Goal: Transaction & Acquisition: Purchase product/service

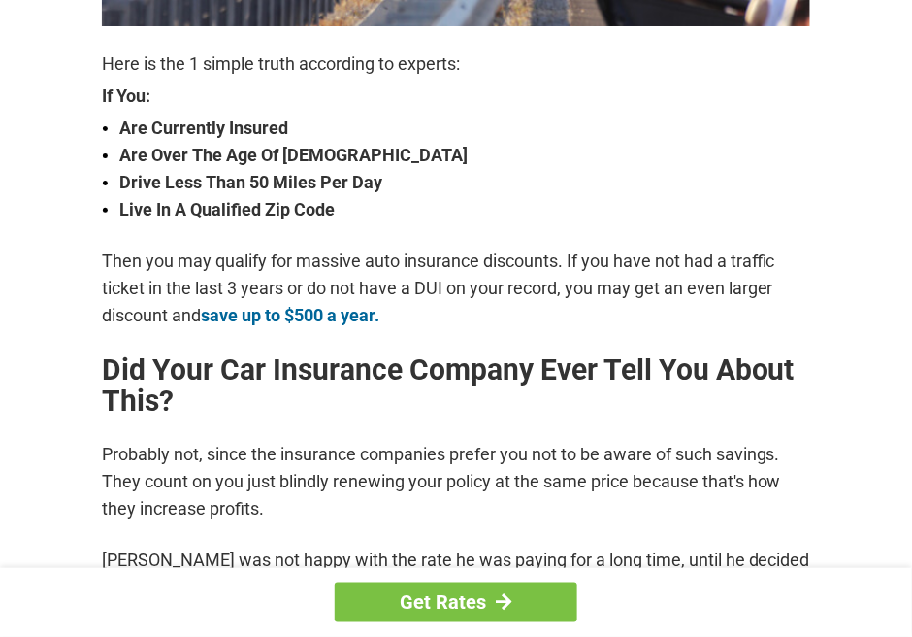
scroll to position [679, 0]
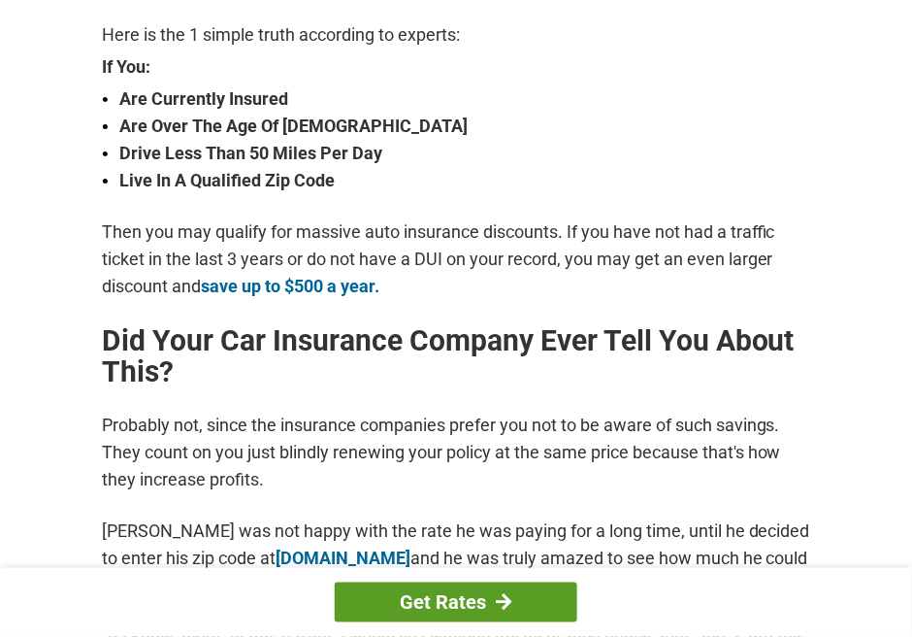
click at [446, 595] on link "Get Rates" at bounding box center [456, 602] width 243 height 40
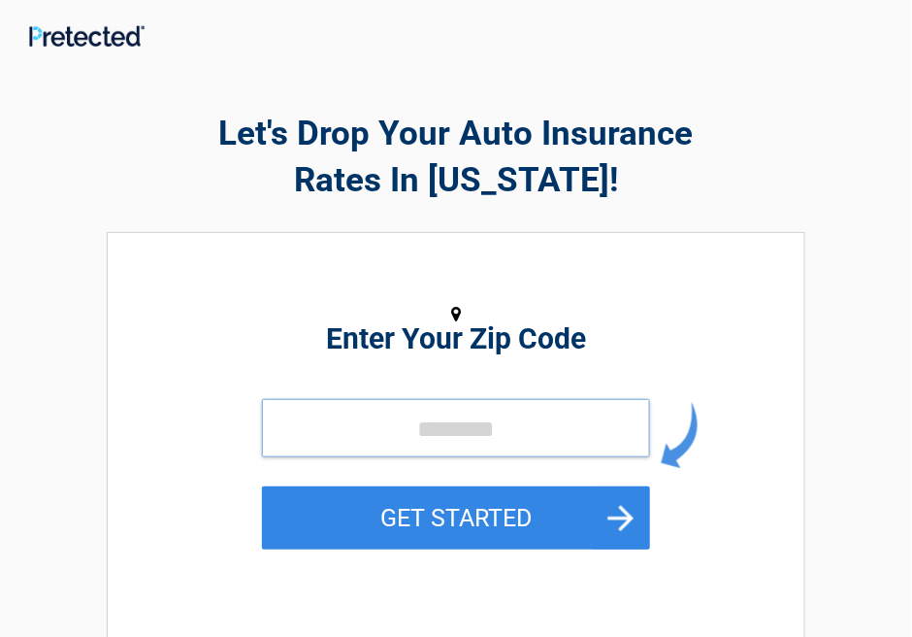
click at [280, 435] on input "tel" at bounding box center [456, 428] width 388 height 58
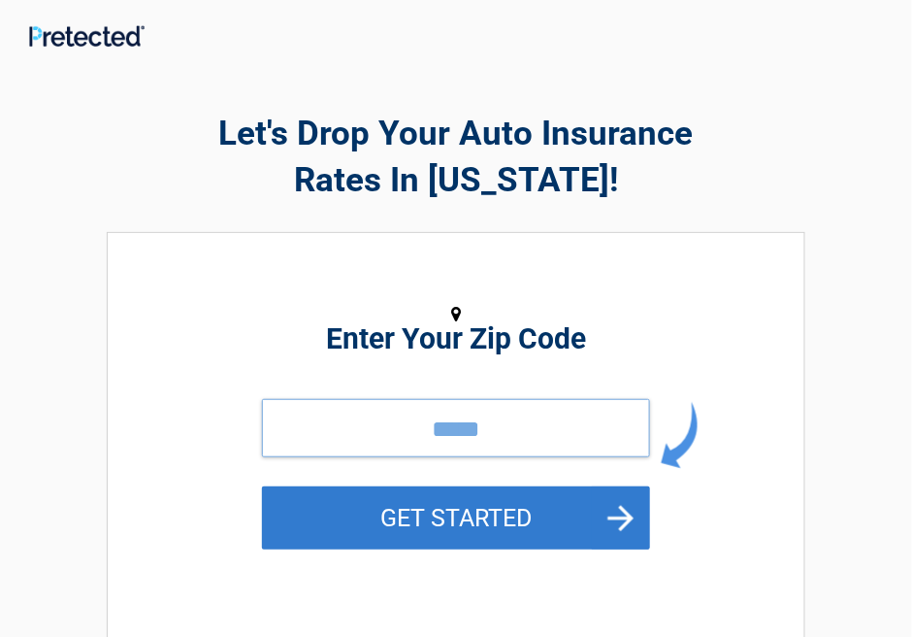
type input "*****"
click at [493, 519] on button "GET STARTED" at bounding box center [456, 517] width 388 height 63
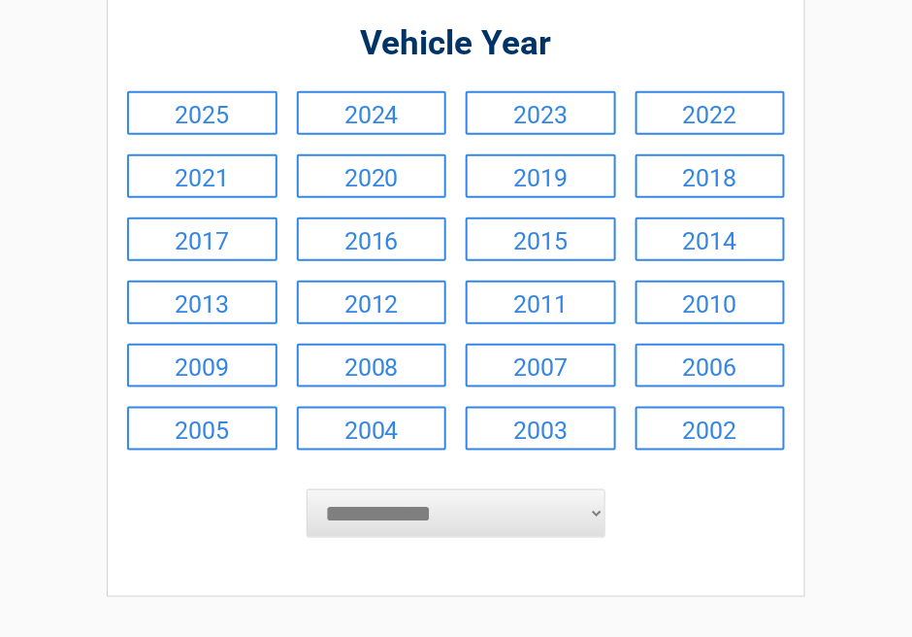
scroll to position [194, 0]
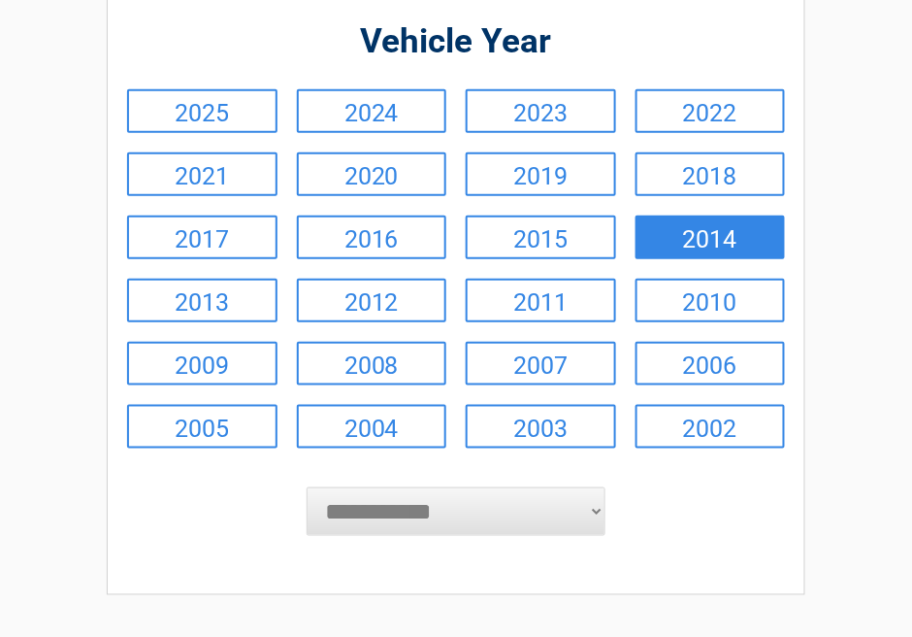
click at [712, 246] on link "2014" at bounding box center [711, 237] width 150 height 44
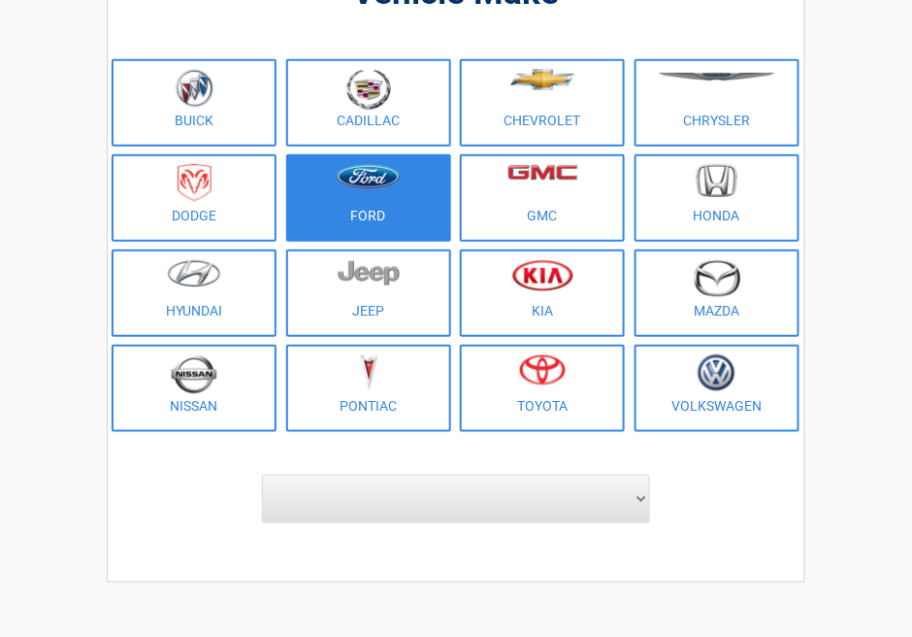
click at [351, 194] on figure at bounding box center [369, 186] width 142 height 44
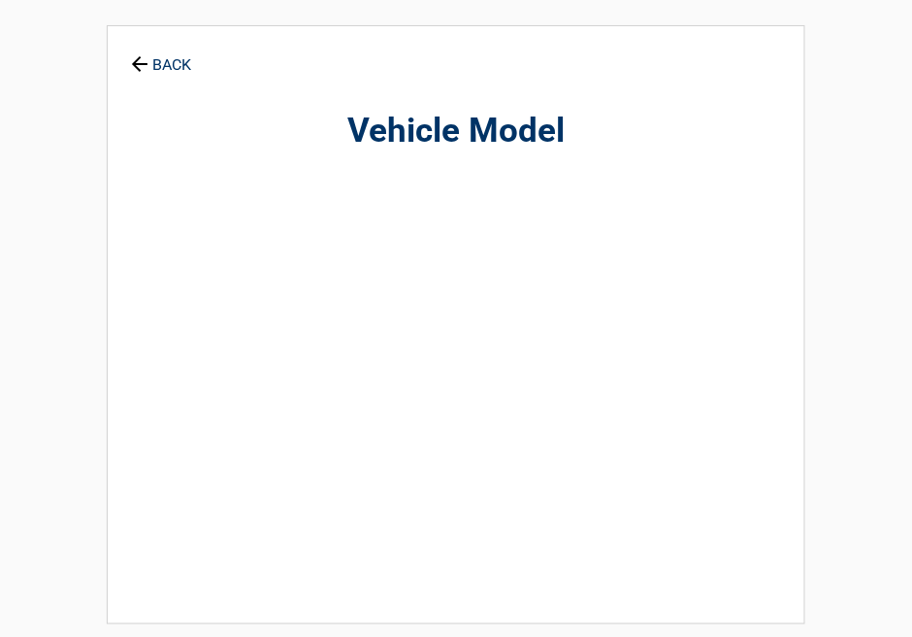
scroll to position [0, 0]
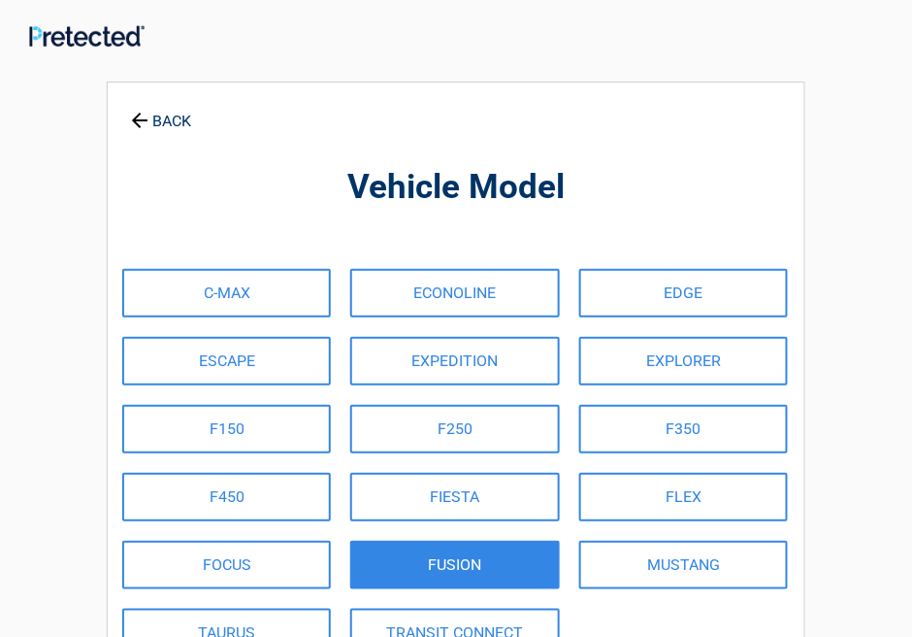
click at [451, 563] on link "FUSION" at bounding box center [454, 565] width 209 height 49
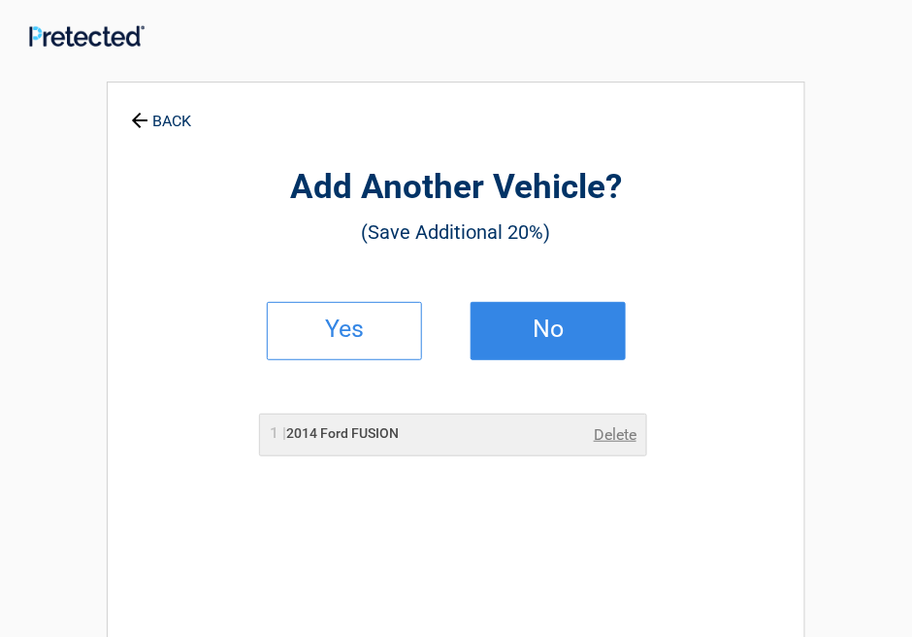
click at [554, 346] on link "No" at bounding box center [548, 331] width 155 height 58
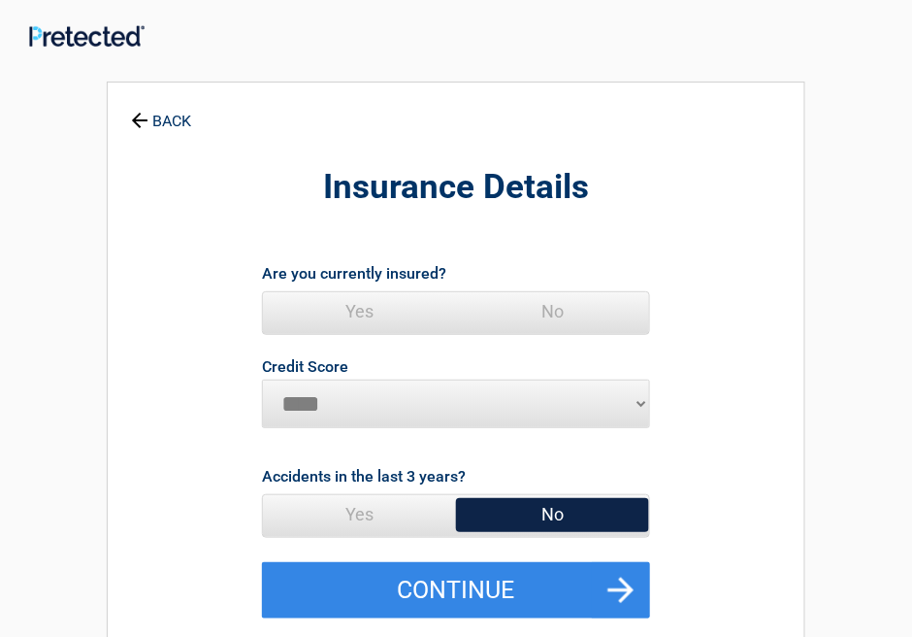
click at [369, 313] on span "Yes" at bounding box center [359, 311] width 193 height 39
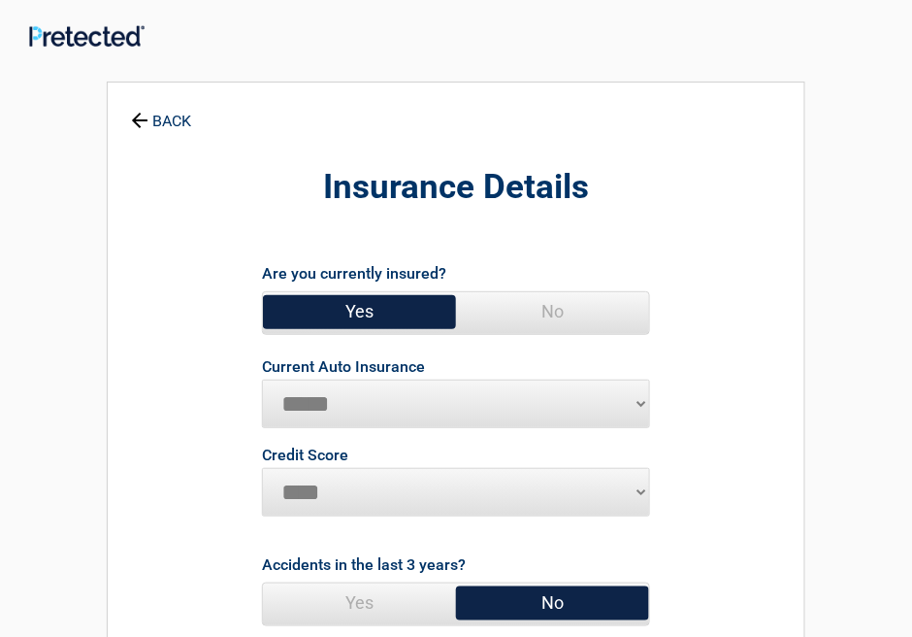
click at [643, 408] on select "**********" at bounding box center [456, 403] width 388 height 49
select select "**********"
click at [262, 379] on select "**********" at bounding box center [456, 403] width 388 height 49
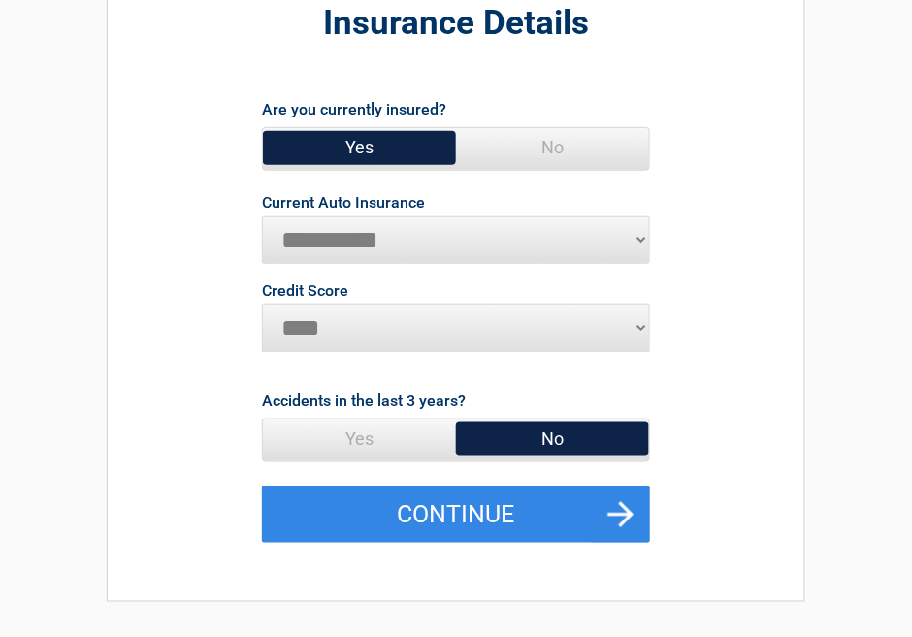
scroll to position [194, 0]
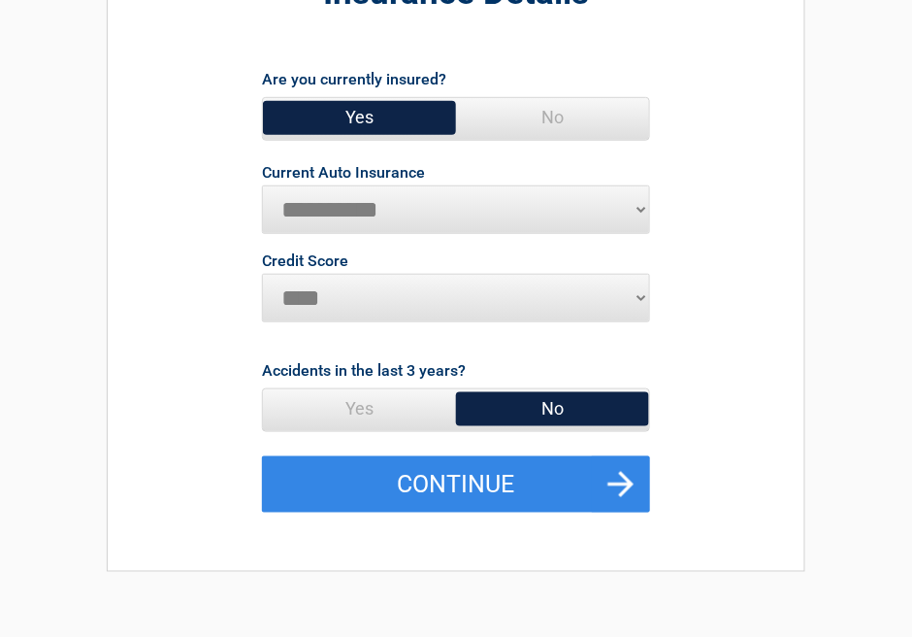
click at [384, 404] on span "Yes" at bounding box center [359, 408] width 193 height 39
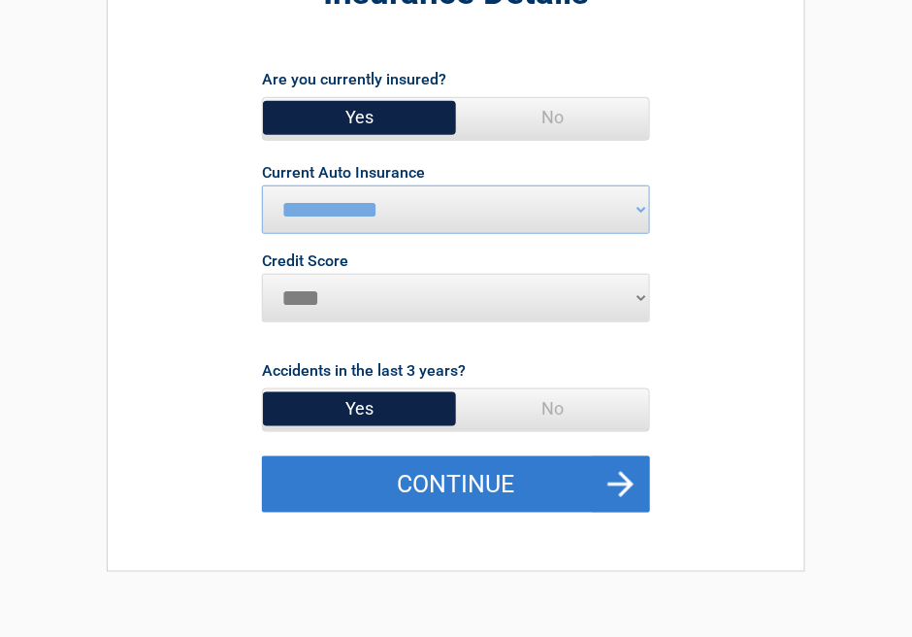
click at [626, 481] on button "Continue" at bounding box center [456, 484] width 388 height 56
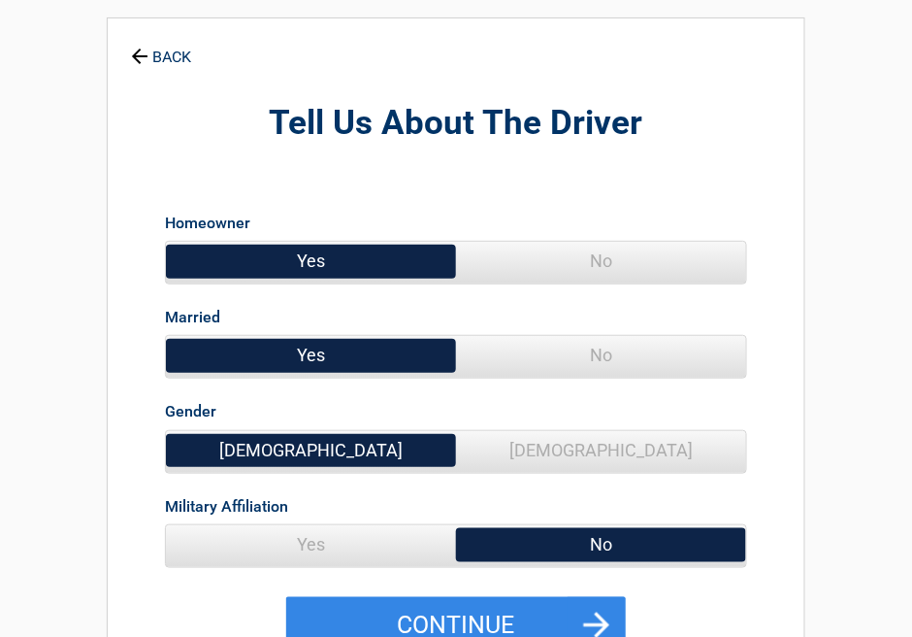
scroll to position [97, 0]
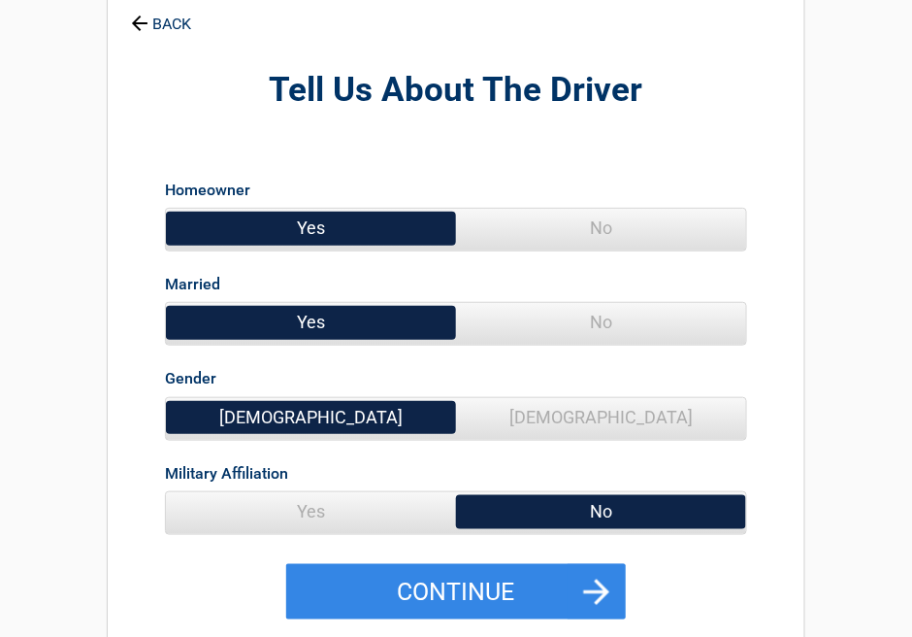
click at [589, 230] on span "No" at bounding box center [601, 228] width 290 height 39
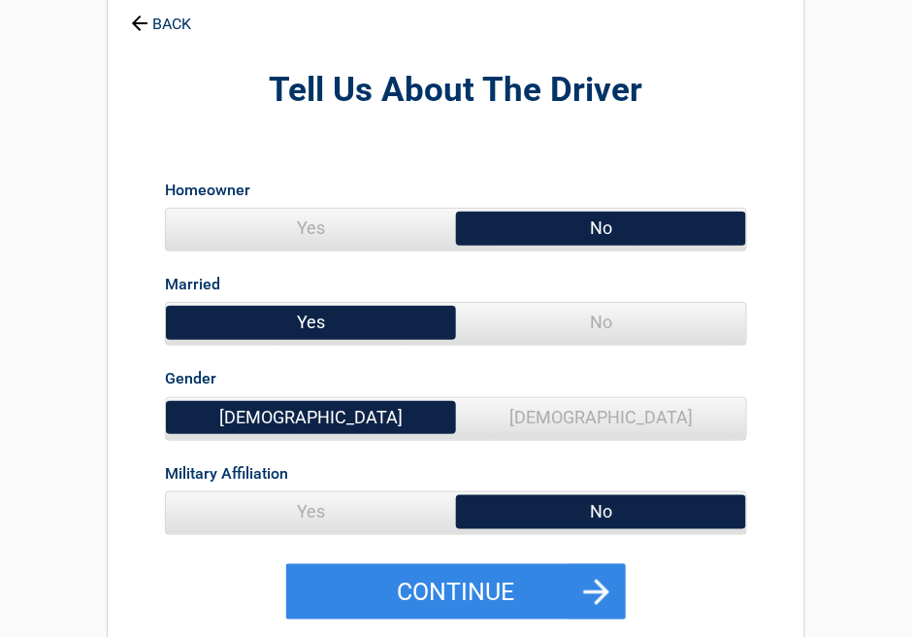
click at [603, 328] on span "No" at bounding box center [601, 322] width 290 height 39
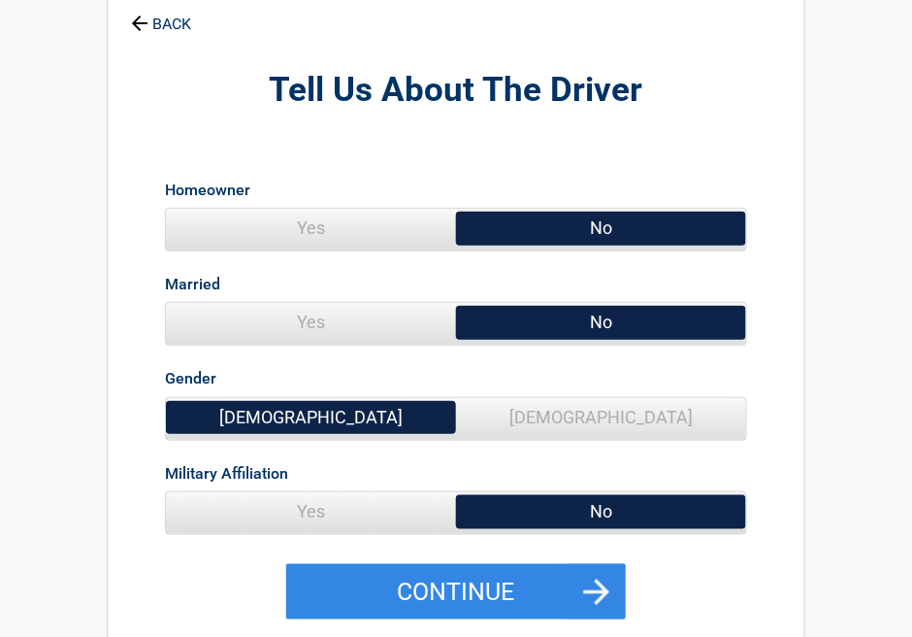
click at [522, 506] on span "No" at bounding box center [601, 511] width 290 height 39
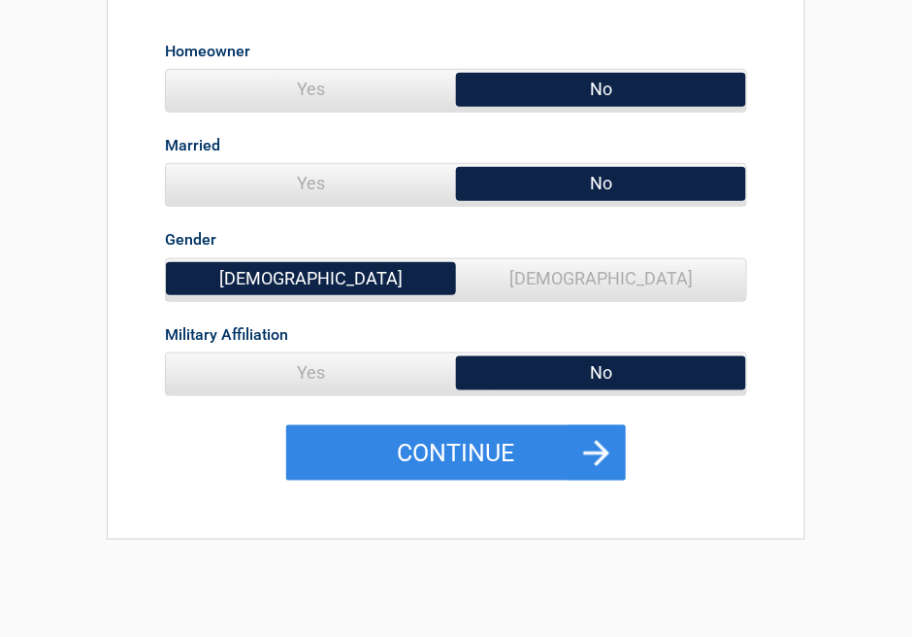
scroll to position [291, 0]
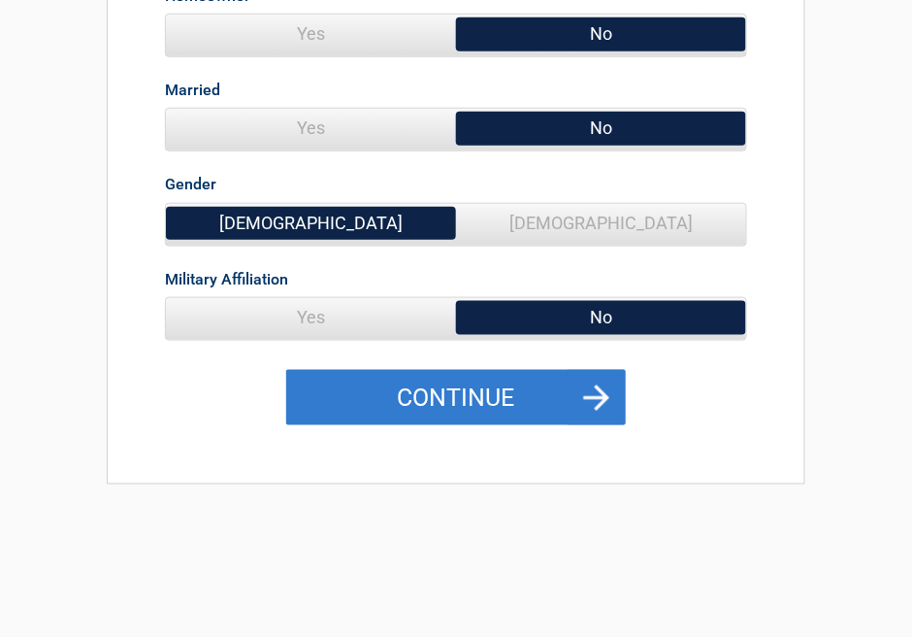
click at [508, 398] on button "Continue" at bounding box center [456, 398] width 340 height 56
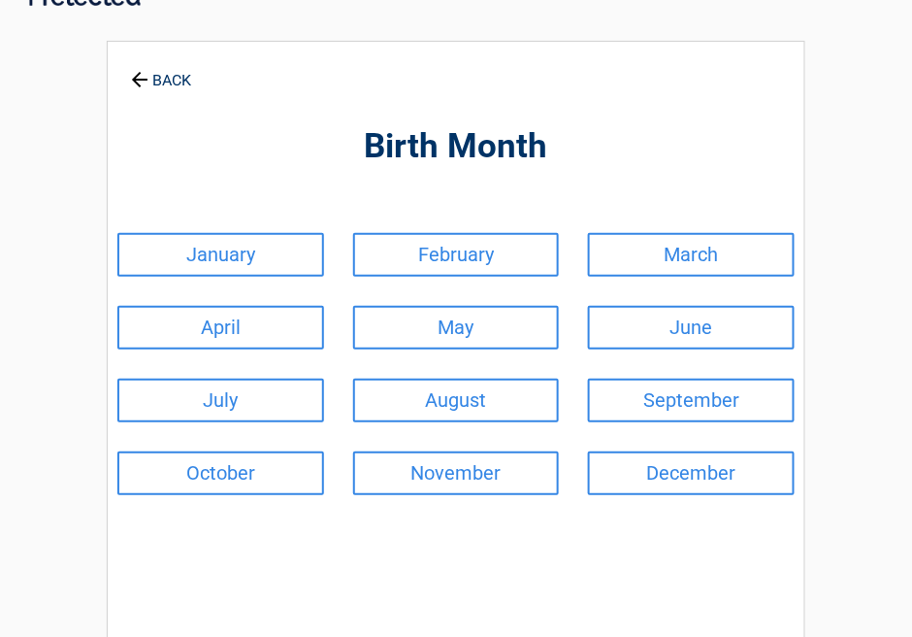
scroll to position [0, 0]
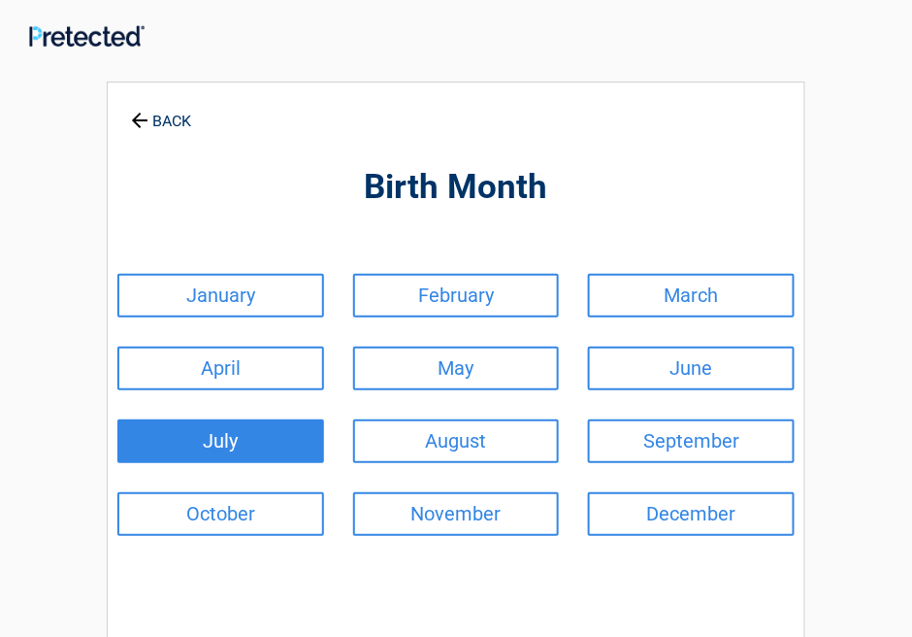
click at [263, 431] on link "July" at bounding box center [220, 441] width 207 height 44
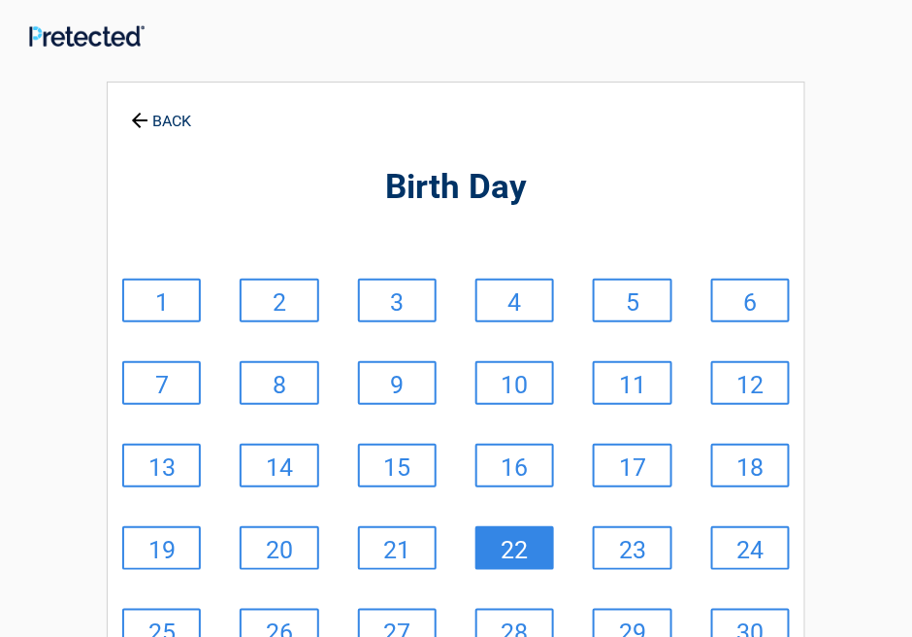
click at [516, 543] on link "22" at bounding box center [515, 548] width 79 height 44
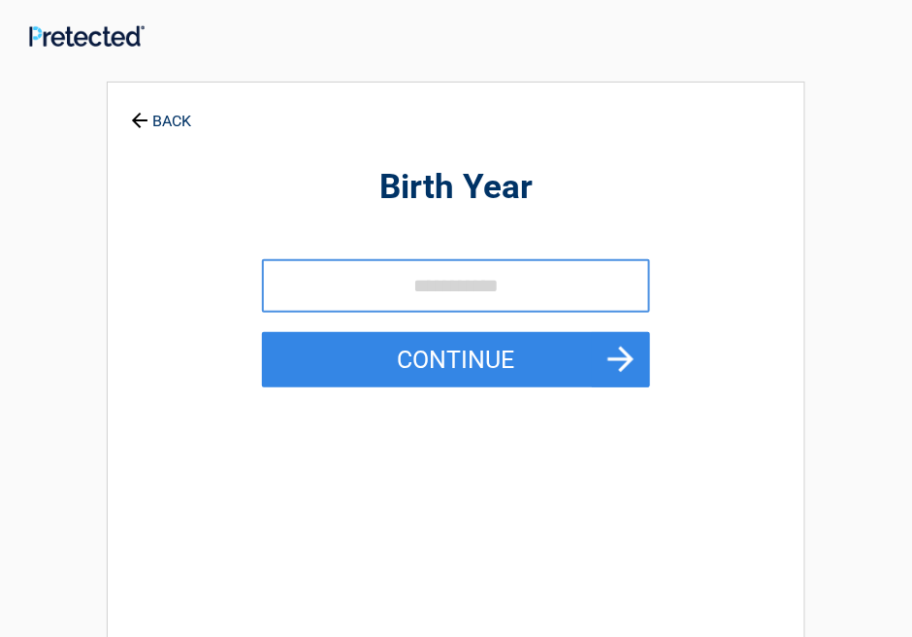
click at [325, 299] on input "tel" at bounding box center [456, 285] width 388 height 53
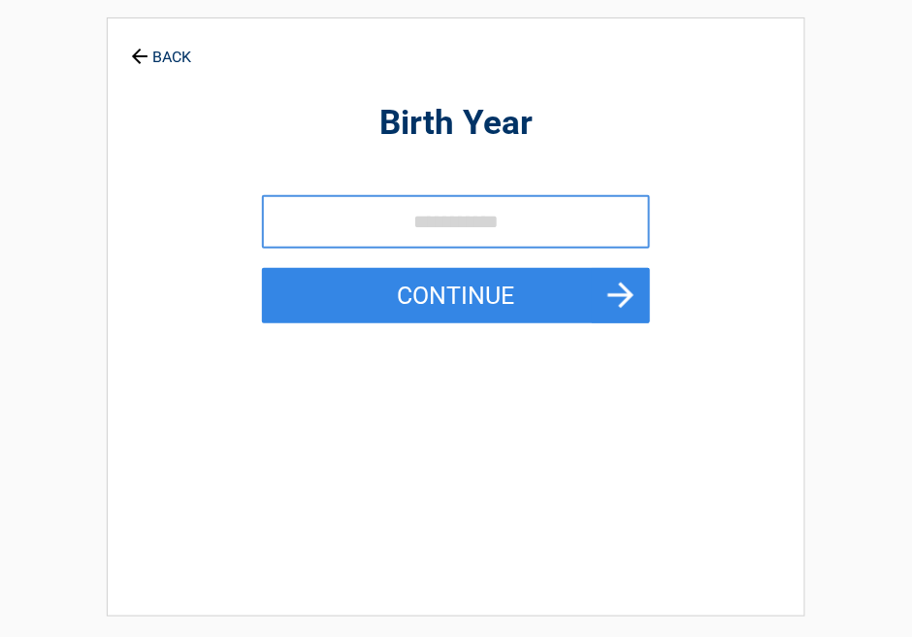
scroll to position [97, 0]
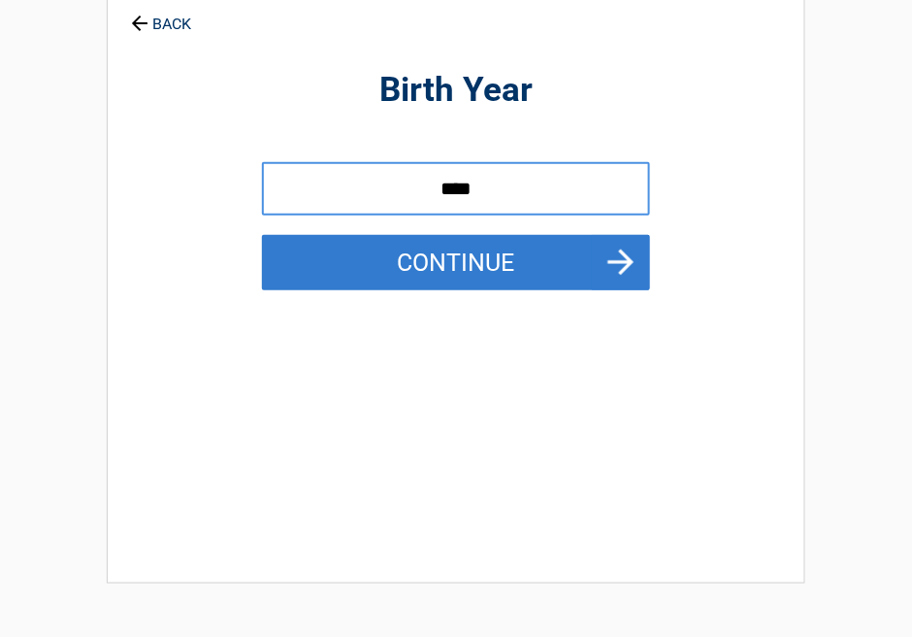
type input "****"
click at [599, 257] on button "Continue" at bounding box center [456, 263] width 388 height 56
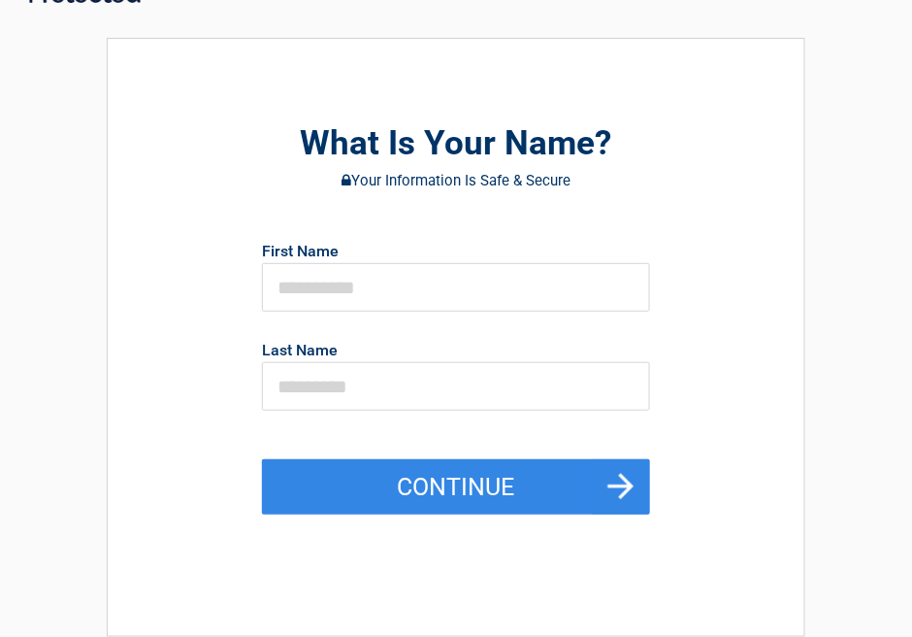
scroll to position [0, 0]
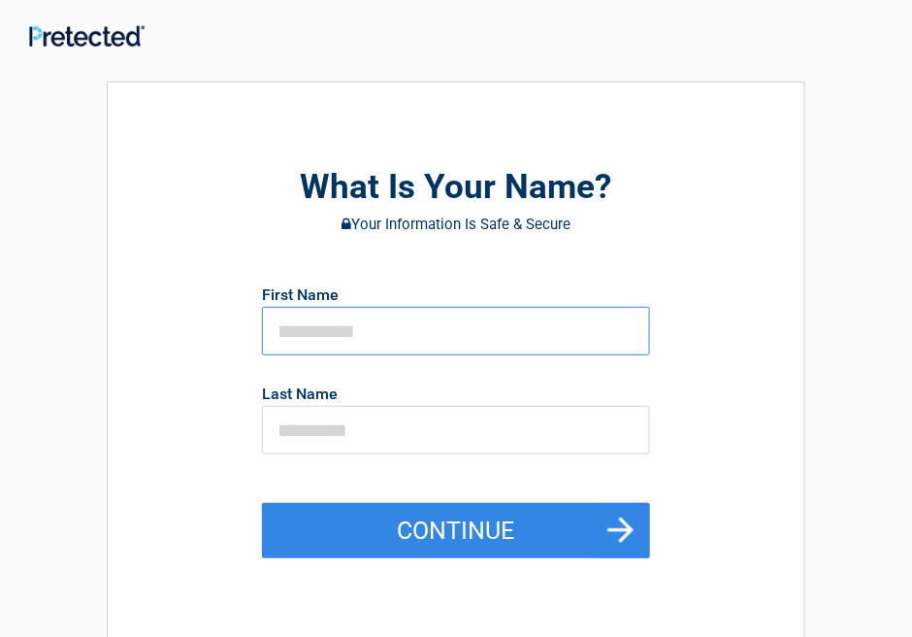
click at [340, 314] on input "text" at bounding box center [456, 331] width 388 height 49
type input "***"
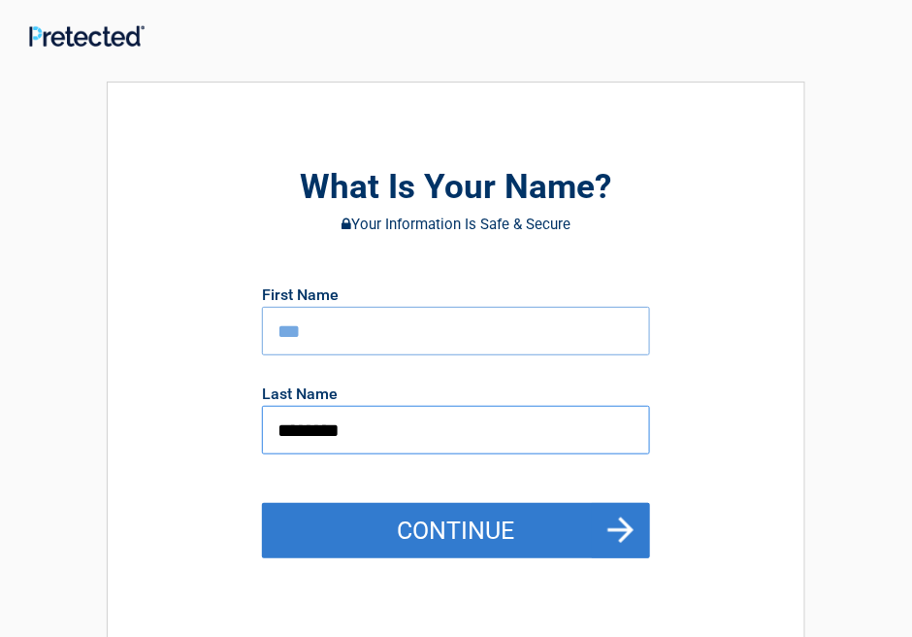
type input "********"
click at [485, 547] on button "Continue" at bounding box center [456, 531] width 388 height 56
